Goal: Information Seeking & Learning: Learn about a topic

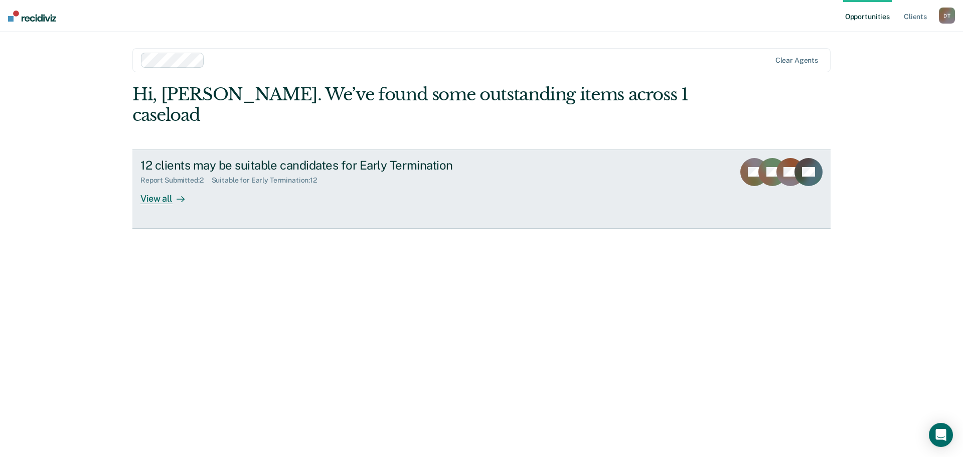
click at [172, 185] on div "View all" at bounding box center [168, 195] width 56 height 20
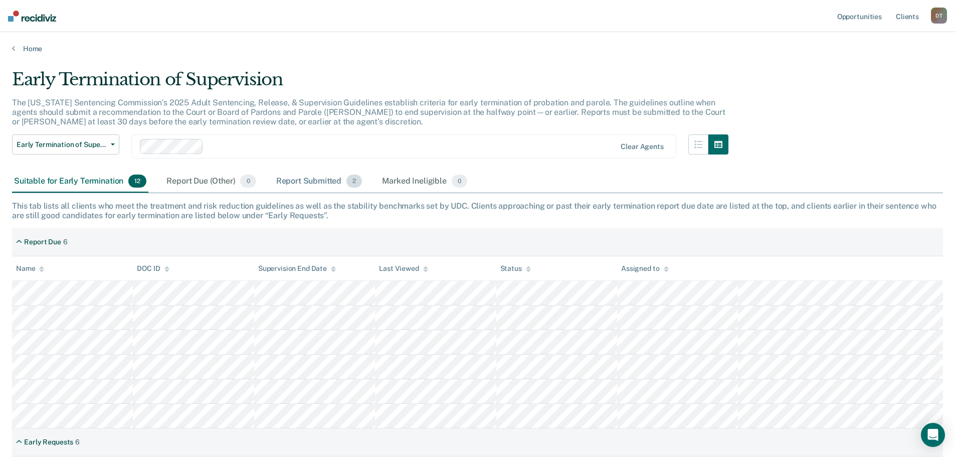
click at [319, 177] on div "Report Submitted 2" at bounding box center [319, 182] width 90 height 22
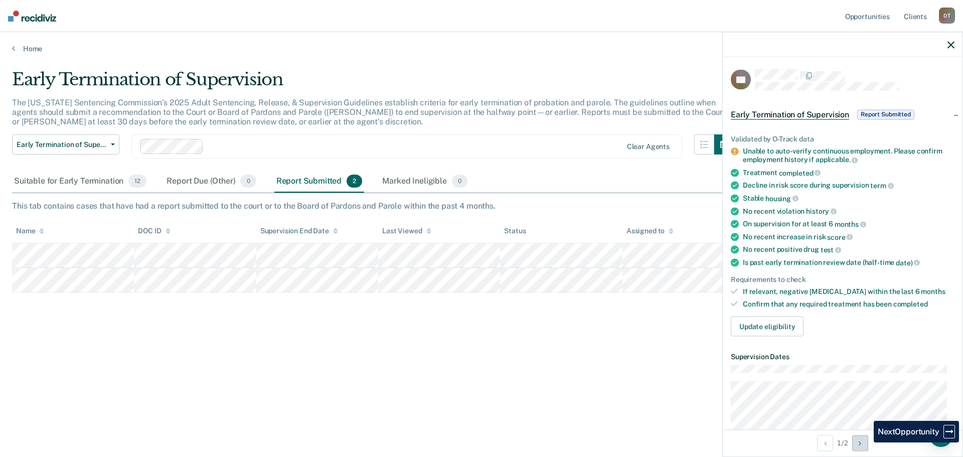
click at [866, 442] on button "Next Opportunity" at bounding box center [860, 443] width 16 height 16
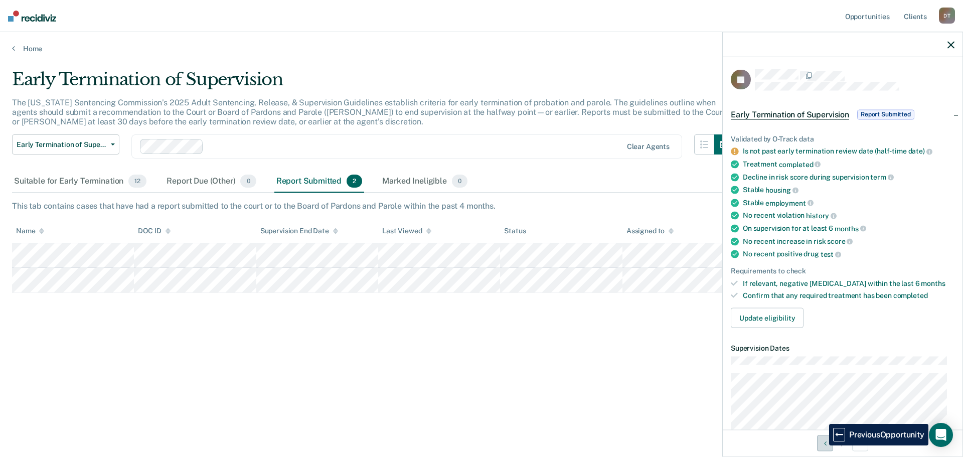
click at [821, 445] on button "Previous Opportunity" at bounding box center [825, 443] width 16 height 16
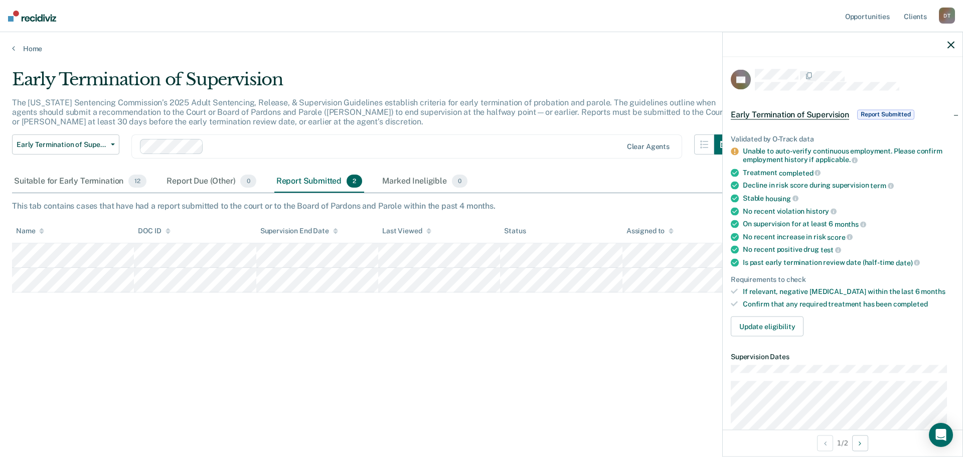
click at [662, 342] on div "Early Termination of Supervision The [US_STATE] Sentencing Commission’s 2025 Ad…" at bounding box center [481, 225] width 939 height 312
click at [426, 129] on div "The [US_STATE] Sentencing Commission’s 2025 Adult Sentencing, Release, & Superv…" at bounding box center [373, 116] width 722 height 37
click at [529, 120] on div "The [US_STATE] Sentencing Commission’s 2025 Adult Sentencing, Release, & Superv…" at bounding box center [373, 116] width 722 height 37
click at [956, 45] on div at bounding box center [843, 44] width 240 height 25
click at [947, 45] on div at bounding box center [843, 44] width 240 height 25
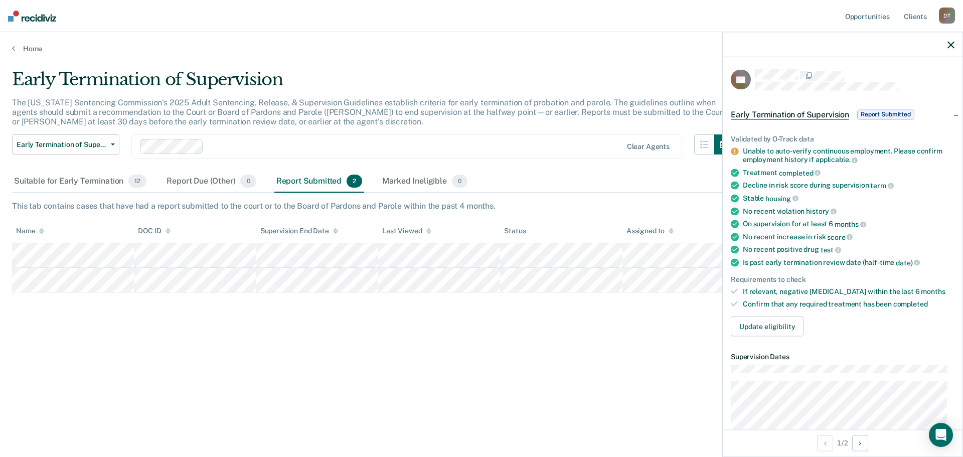
click at [955, 43] on div at bounding box center [843, 44] width 240 height 25
click at [948, 43] on icon "button" at bounding box center [950, 44] width 7 height 7
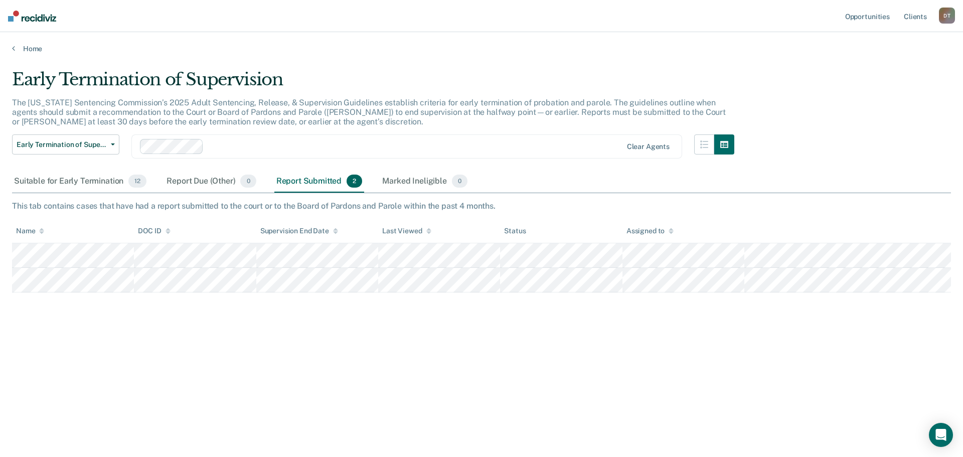
click at [295, 119] on p "The [US_STATE] Sentencing Commission’s 2025 Adult Sentencing, Release, & Superv…" at bounding box center [369, 112] width 714 height 29
click at [703, 147] on icon "button" at bounding box center [704, 144] width 8 height 8
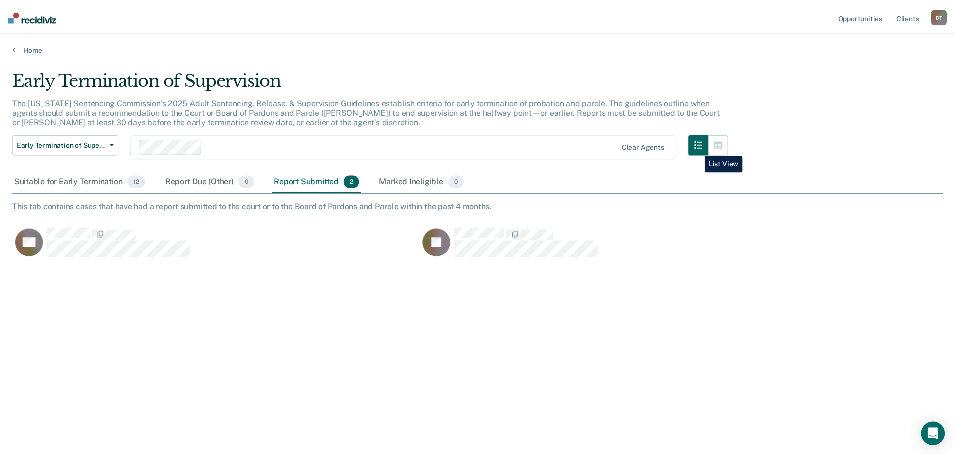
scroll to position [305, 931]
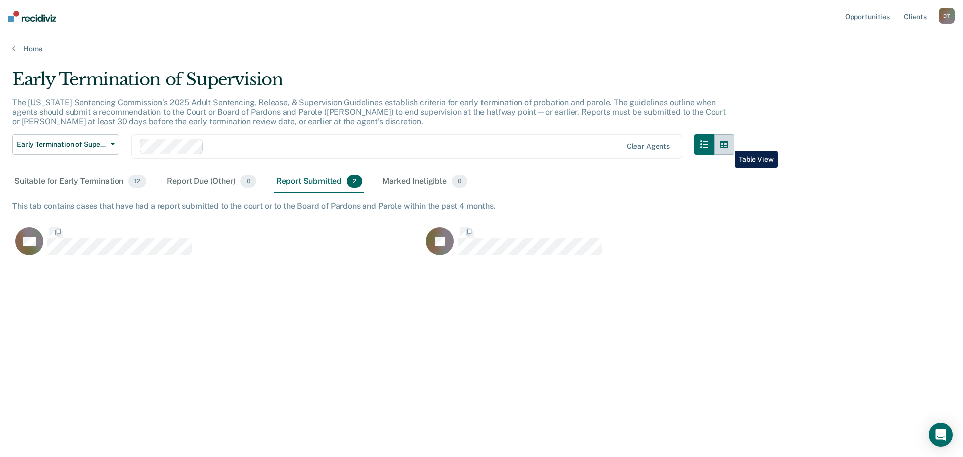
click at [727, 143] on icon "button" at bounding box center [724, 144] width 8 height 7
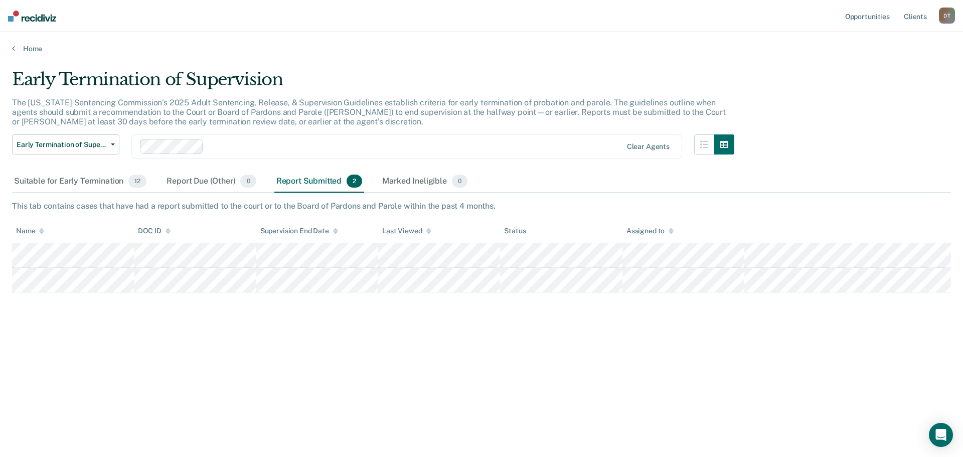
click at [483, 126] on div "The [US_STATE] Sentencing Commission’s 2025 Adult Sentencing, Release, & Superv…" at bounding box center [373, 116] width 722 height 37
click at [113, 183] on div "Suitable for Early Termination 12" at bounding box center [80, 182] width 136 height 22
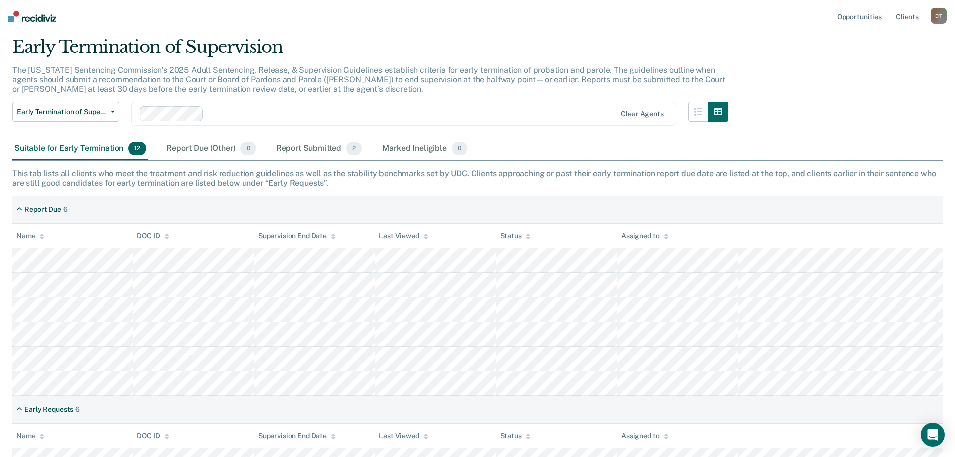
scroll to position [50, 0]
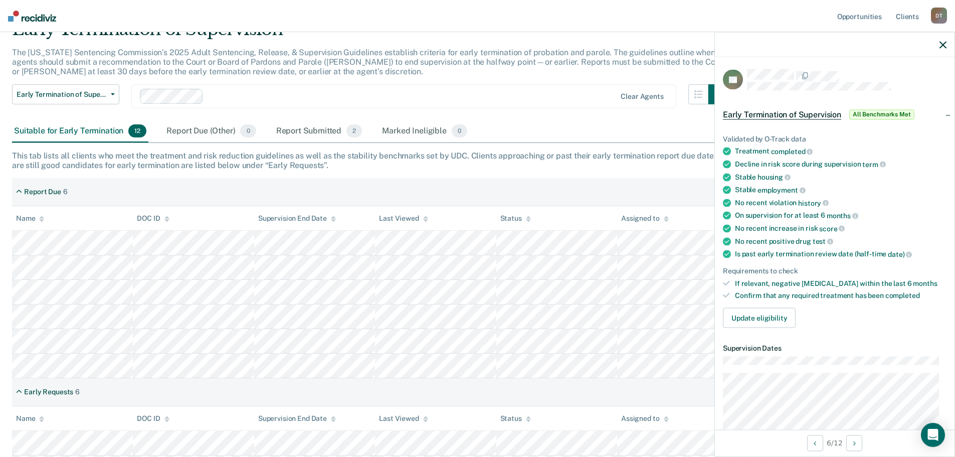
click at [948, 45] on div at bounding box center [835, 44] width 240 height 25
click at [944, 46] on icon "button" at bounding box center [943, 44] width 7 height 7
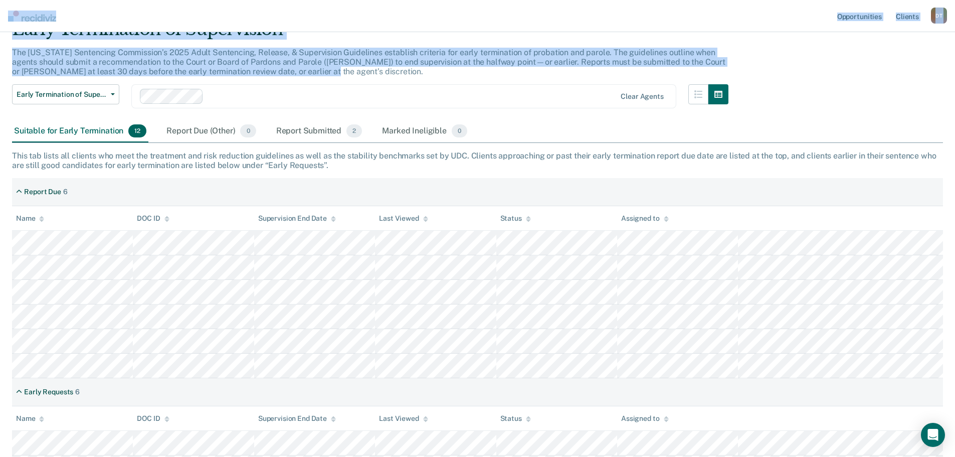
drag, startPoint x: 307, startPoint y: 69, endPoint x: 163, endPoint y: 33, distance: 149.0
click at [126, 29] on div "Opportunities Client s [PERSON_NAME] D T Profile How it works Log Out Home Earl…" at bounding box center [477, 300] width 955 height 701
click at [310, 52] on p "The [US_STATE] Sentencing Commission’s 2025 Adult Sentencing, Release, & Superv…" at bounding box center [369, 62] width 714 height 29
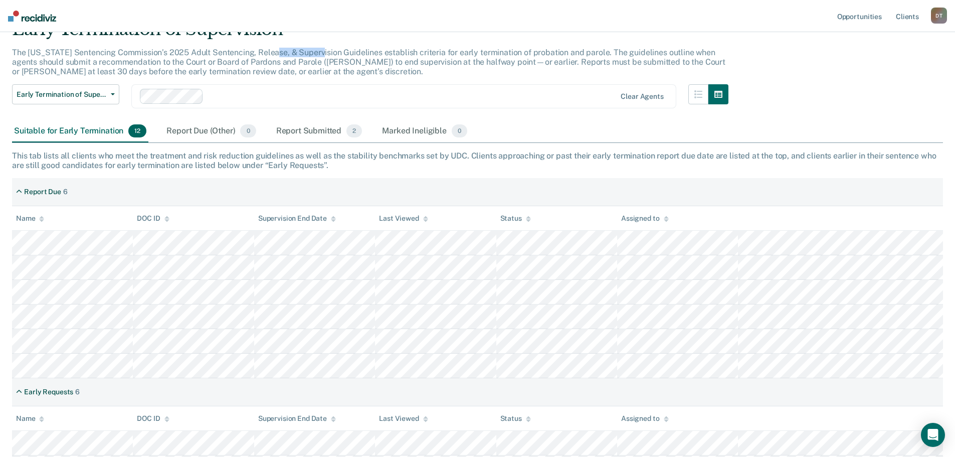
click at [310, 52] on p "The [US_STATE] Sentencing Commission’s 2025 Adult Sentencing, Release, & Superv…" at bounding box center [369, 62] width 714 height 29
click at [349, 30] on nav "Opportunities Client s [PERSON_NAME] D T Profile How it works Log Out" at bounding box center [477, 16] width 955 height 32
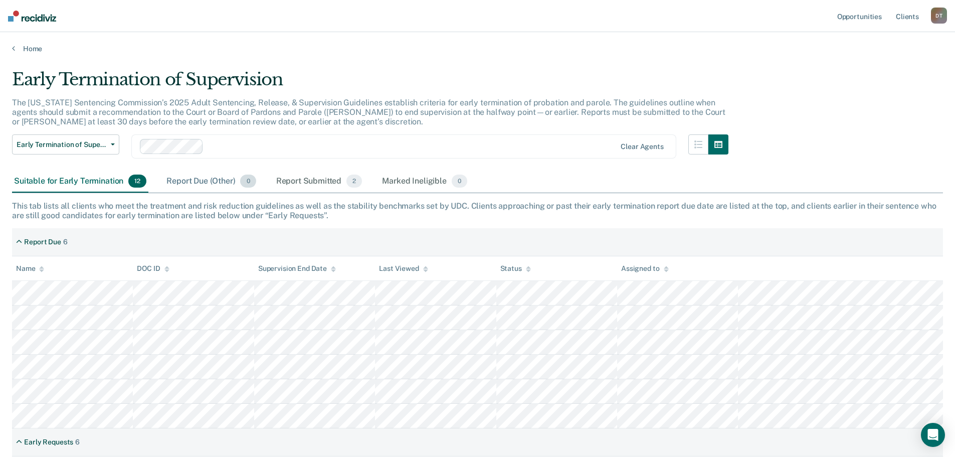
click at [188, 185] on div "Report Due (Other) 0" at bounding box center [210, 182] width 93 height 22
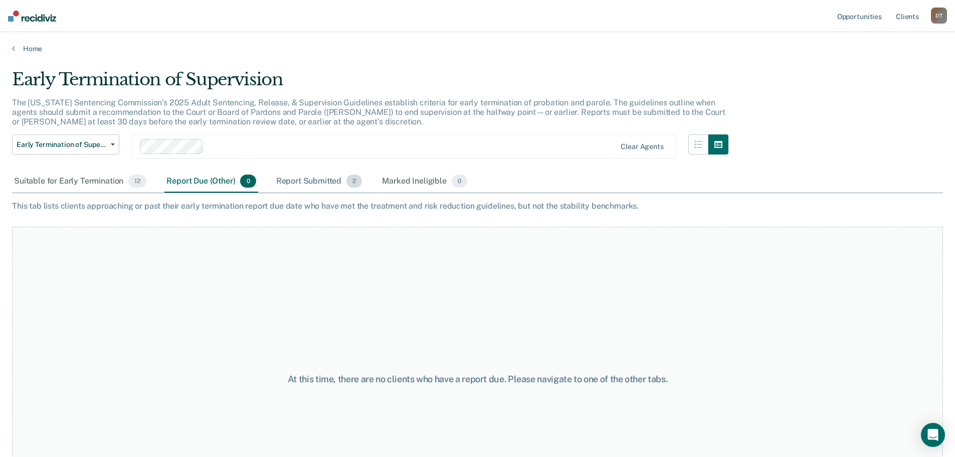
click at [319, 181] on div "Report Submitted 2" at bounding box center [319, 182] width 90 height 22
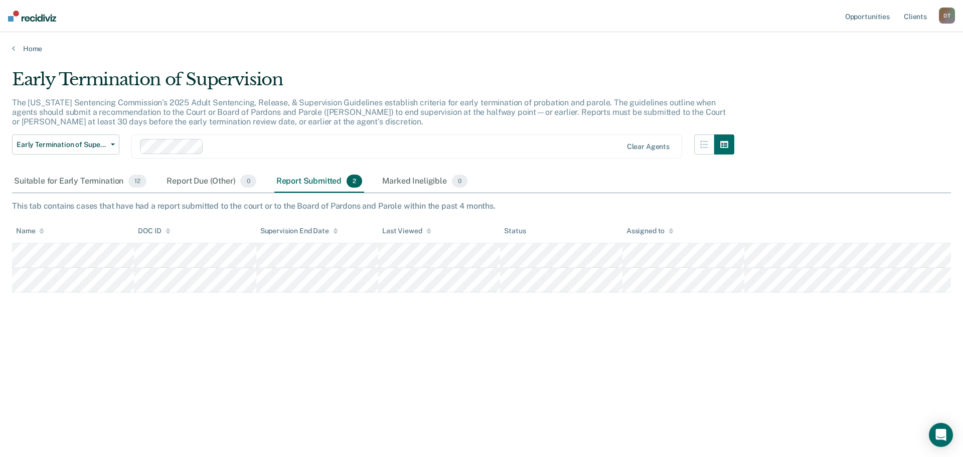
click at [432, 153] on div at bounding box center [381, 146] width 483 height 15
click at [408, 104] on p "The [US_STATE] Sentencing Commission’s 2025 Adult Sentencing, Release, & Superv…" at bounding box center [369, 112] width 714 height 29
click at [23, 46] on link "Home" at bounding box center [481, 48] width 939 height 9
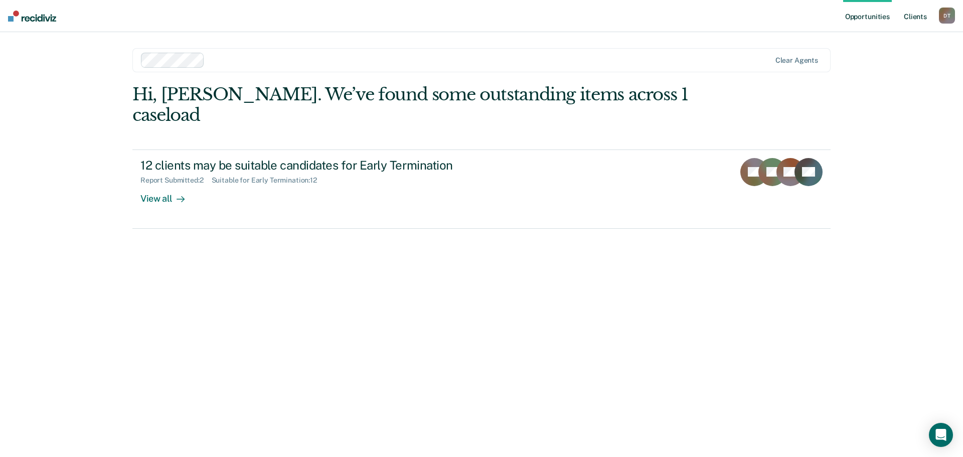
click at [920, 18] on link "Client s" at bounding box center [915, 16] width 27 height 32
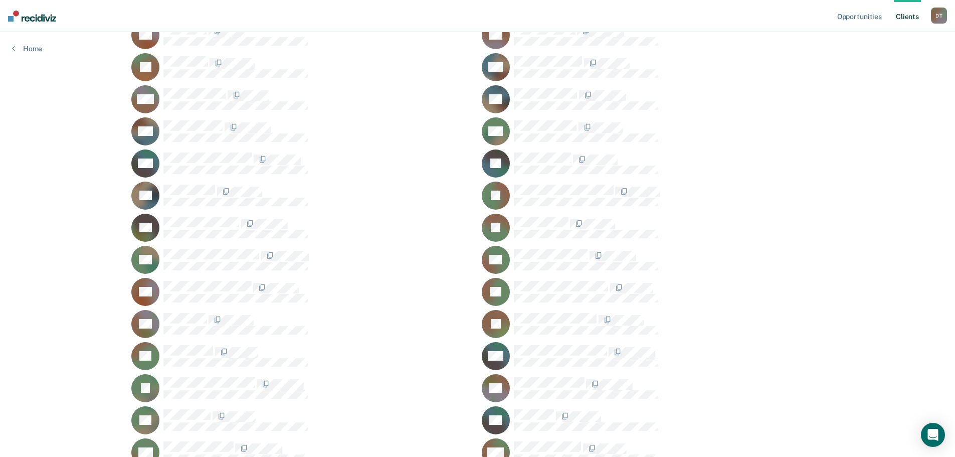
scroll to position [500, 0]
